Goal: Check status

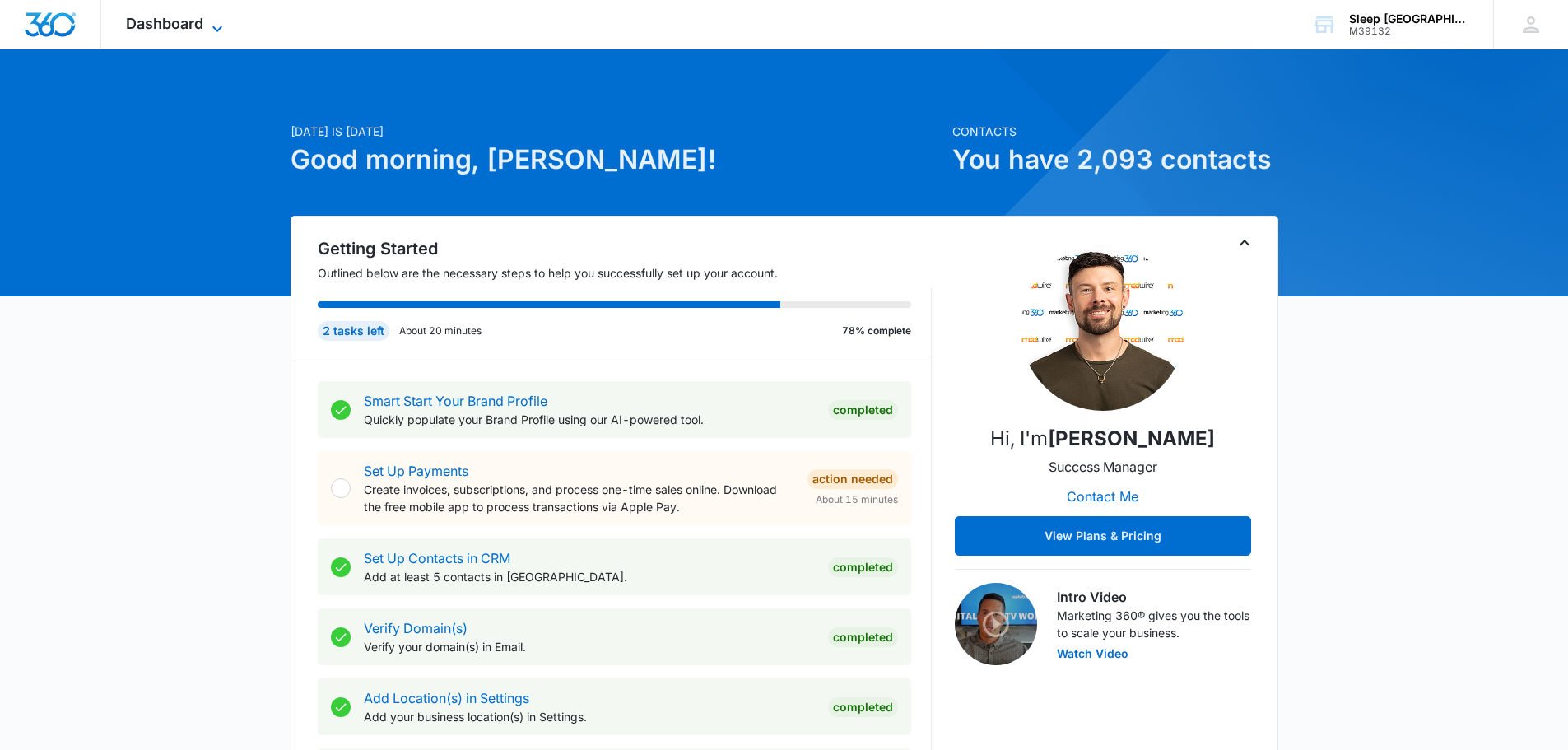
click at [184, 27] on span "Dashboard" at bounding box center [165, 23] width 78 height 17
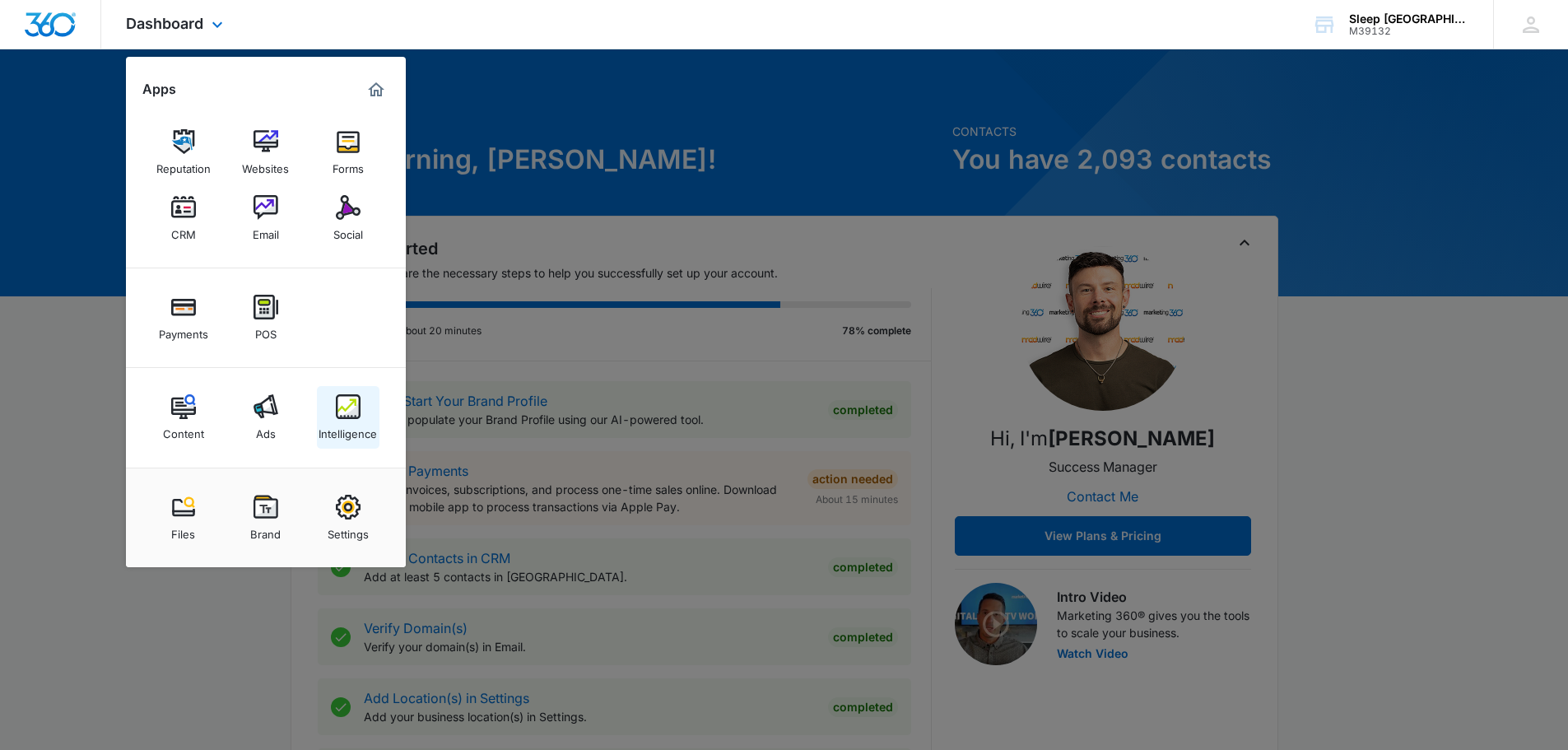
click at [358, 422] on div "Intelligence" at bounding box center [348, 429] width 58 height 22
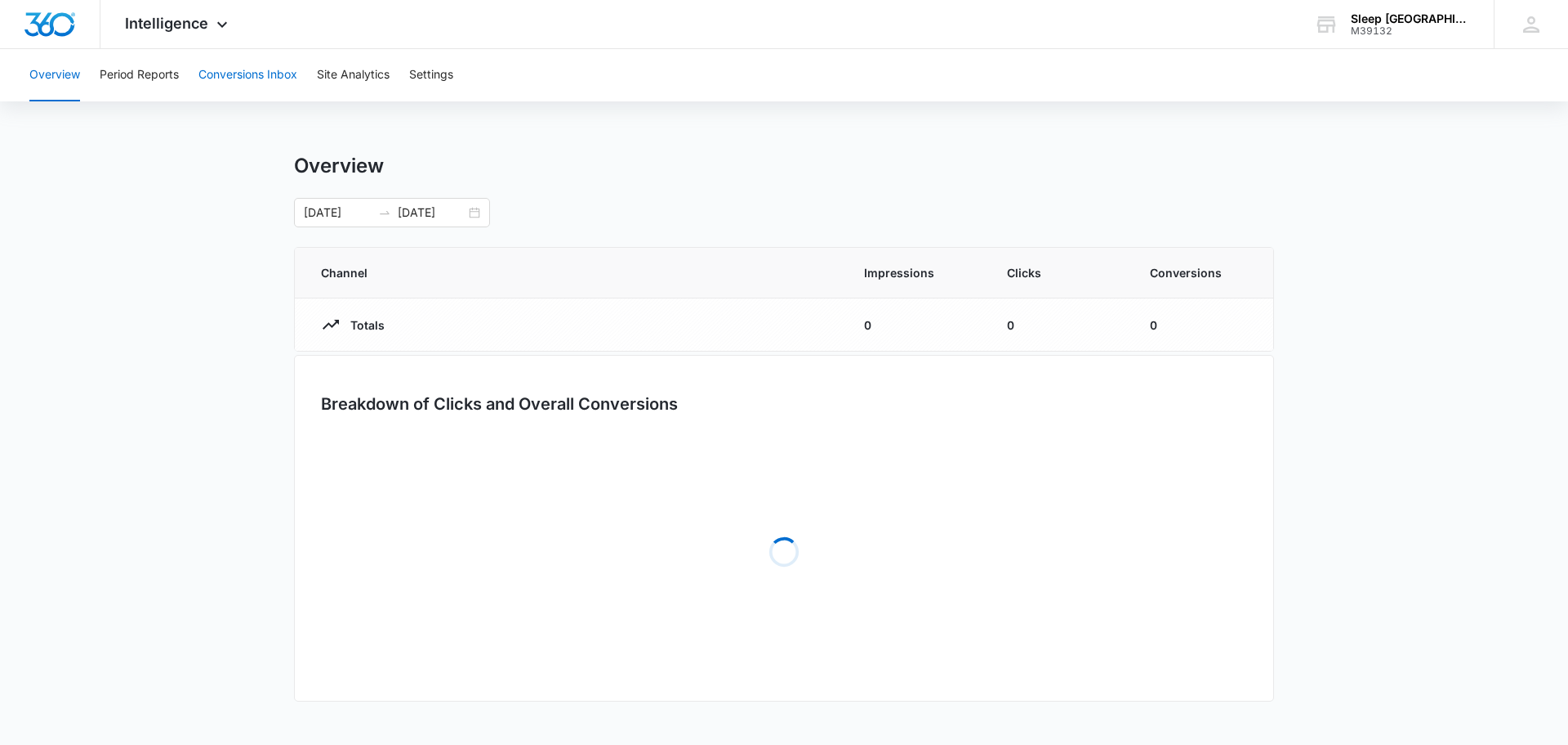
click at [279, 79] on button "Conversions Inbox" at bounding box center [248, 75] width 98 height 52
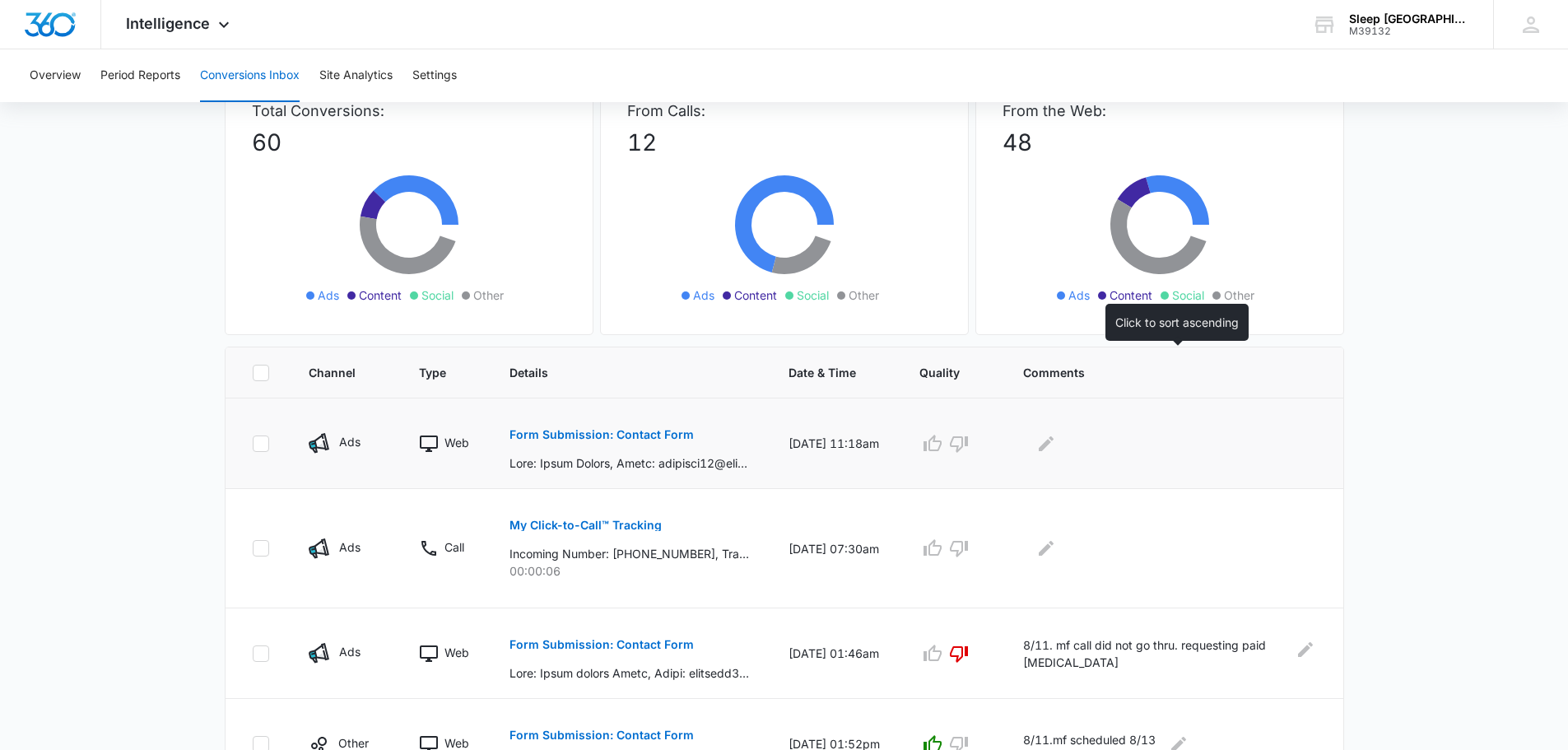
scroll to position [137, 0]
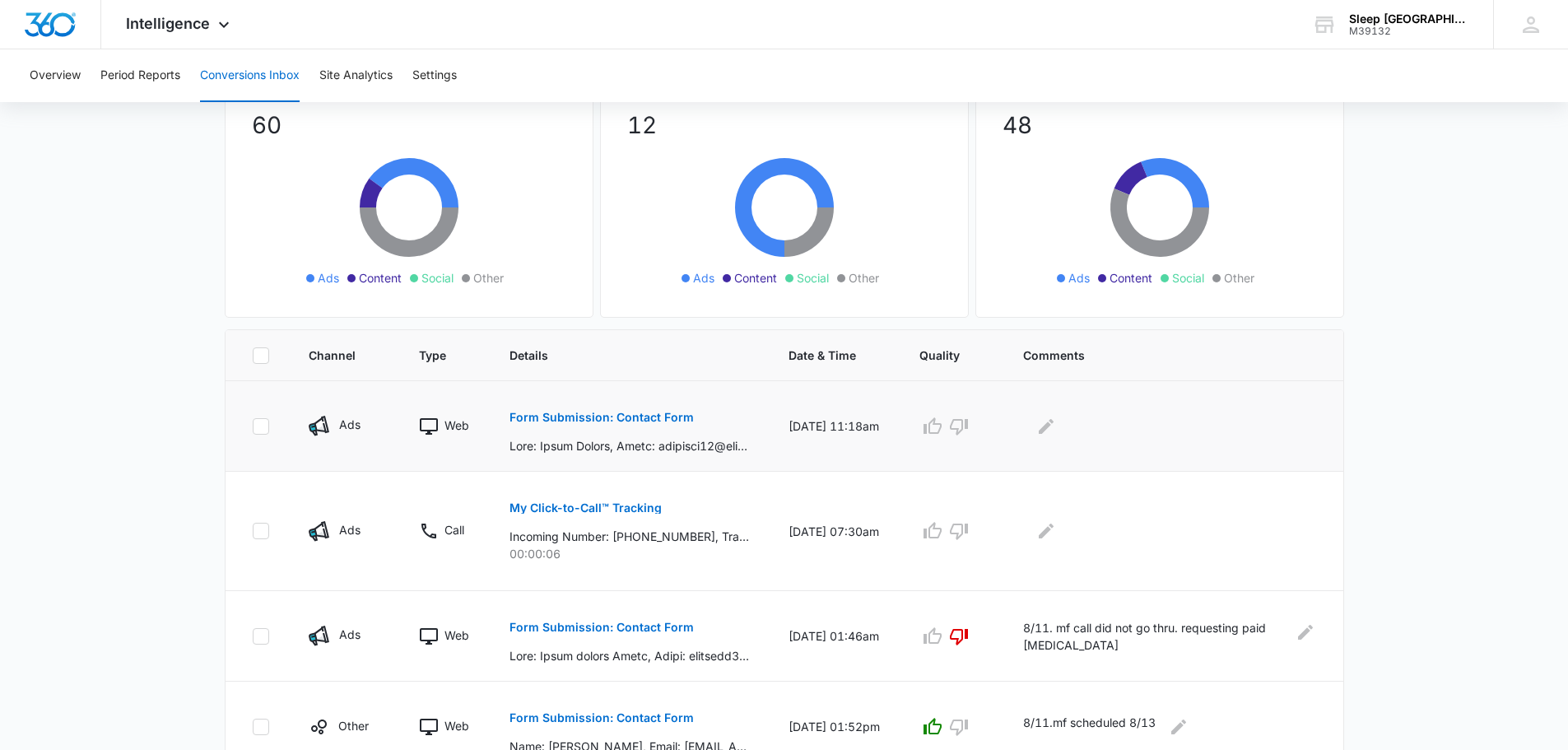
click at [647, 417] on p "Form Submission: Contact Form" at bounding box center [602, 417] width 184 height 11
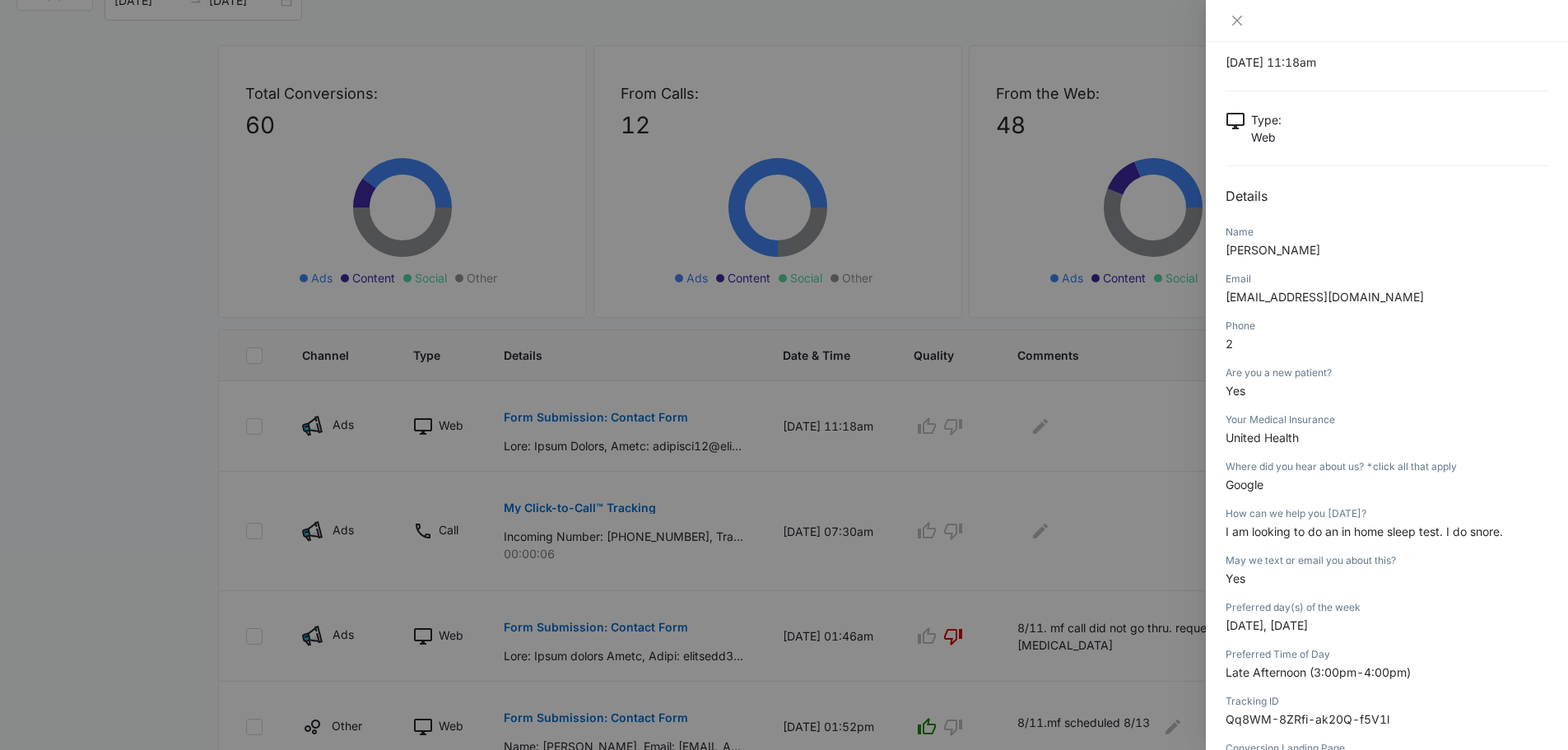
scroll to position [0, 0]
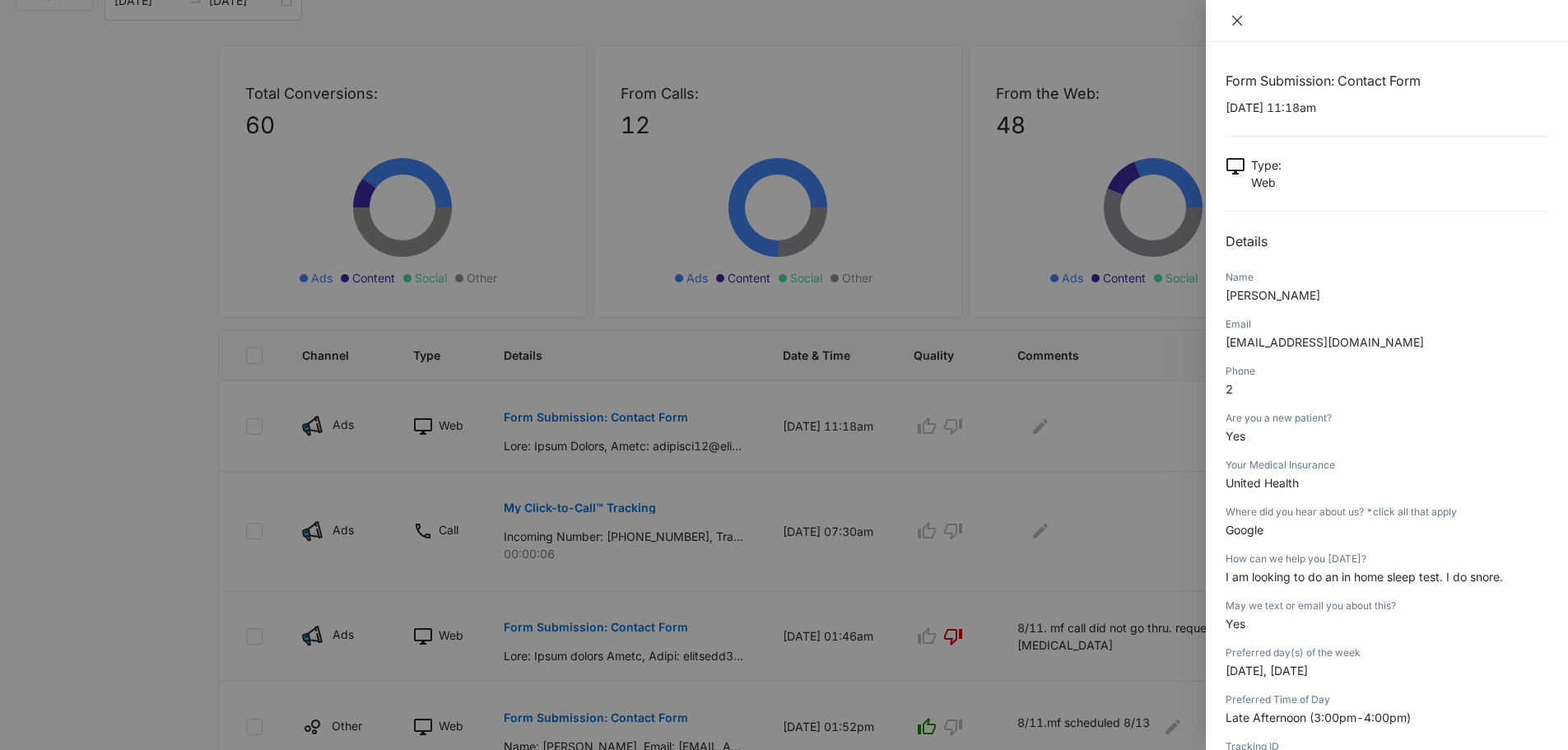
click at [1236, 22] on icon "close" at bounding box center [1237, 21] width 10 height 10
